Goal: Information Seeking & Learning: Learn about a topic

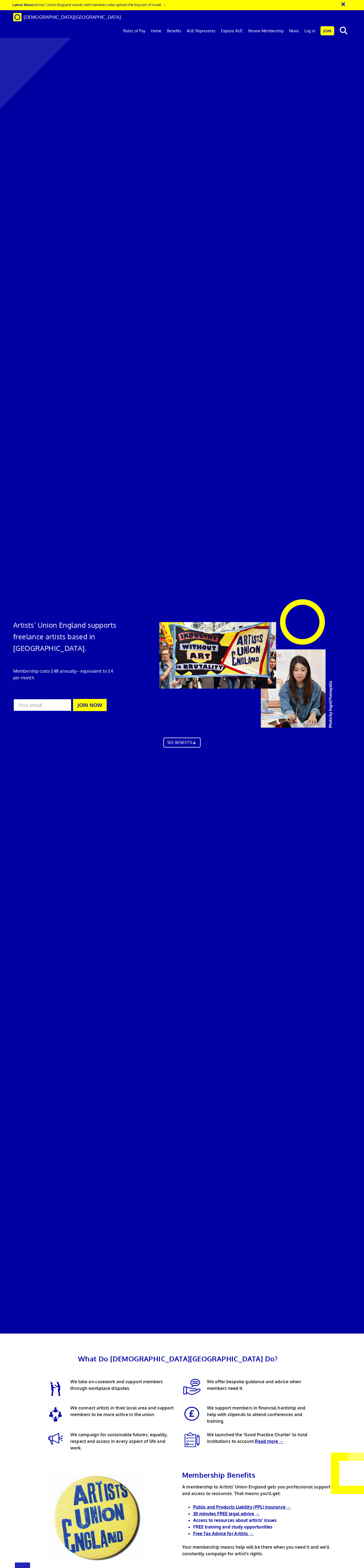
click at [310, 2] on button "×" at bounding box center [347, 3] width 14 height 9
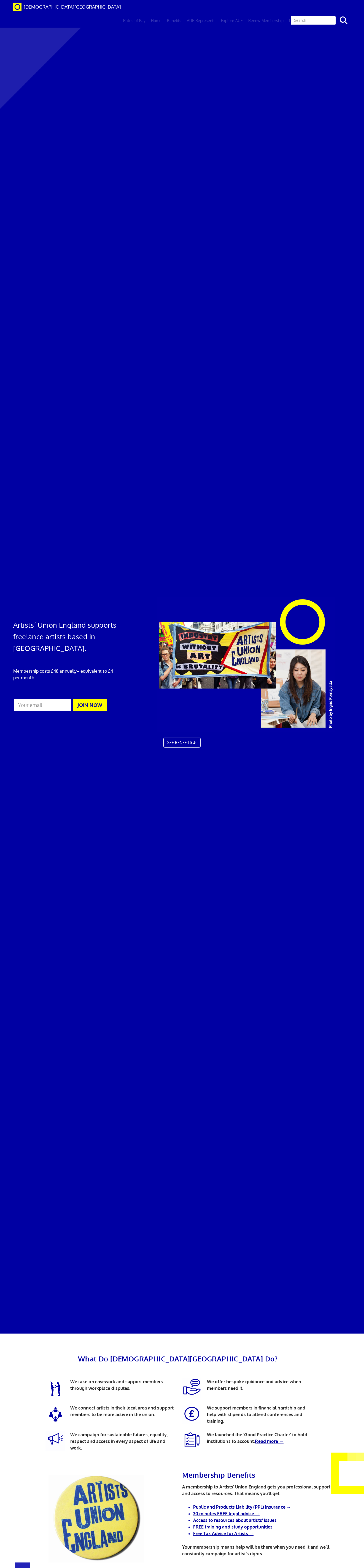
click at [310, 15] on input "text" at bounding box center [313, 20] width 46 height 10
type input "charter"
click at [310, 15] on button "search" at bounding box center [343, 21] width 17 height 12
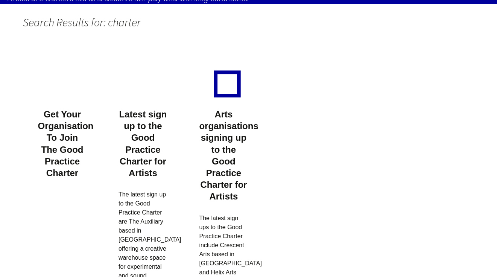
scroll to position [75, 0]
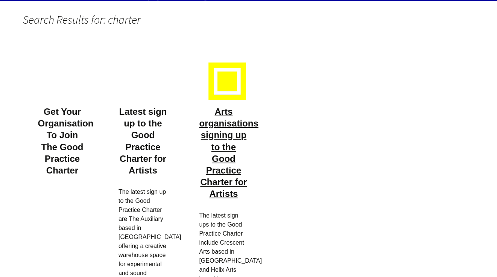
click at [231, 133] on link "Arts organisations signing up to the Good Practice Charter for Artists" at bounding box center [228, 153] width 59 height 92
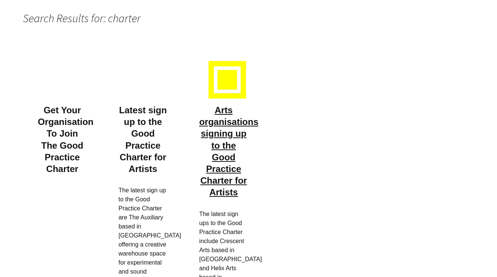
scroll to position [77, 0]
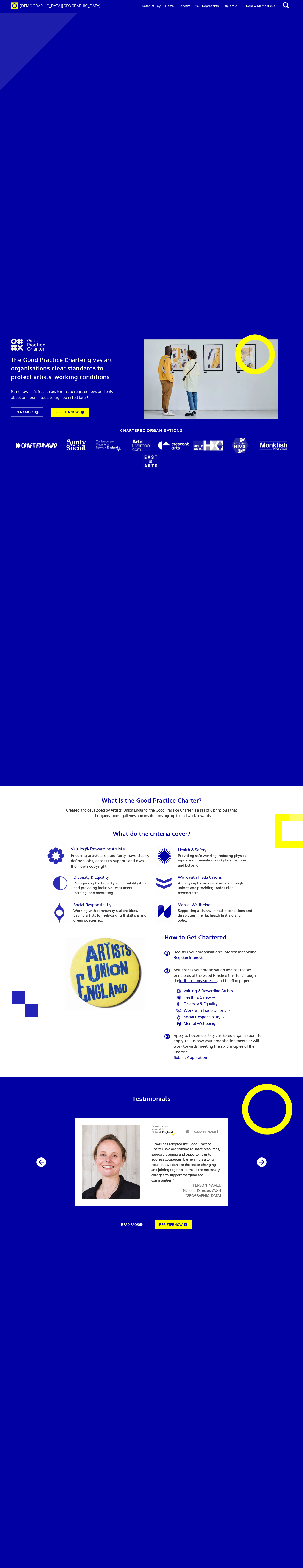
scroll to position [167, 0]
